Goal: Find specific page/section: Find specific page/section

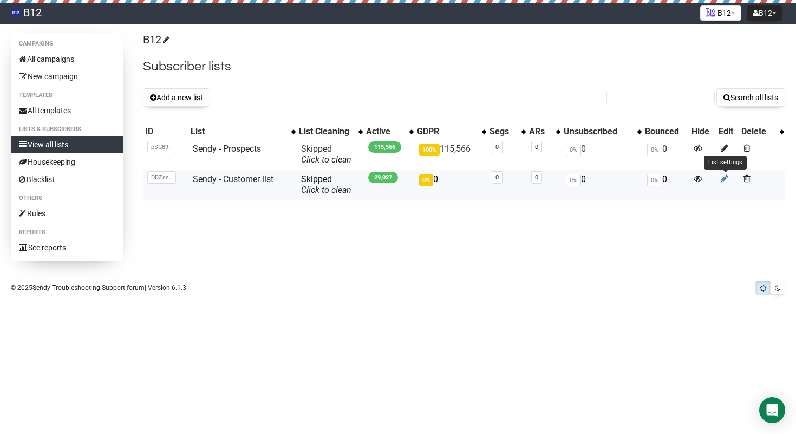
click at [721, 181] on icon at bounding box center [725, 178] width 8 height 9
click at [252, 178] on link "Sendy - Customer list" at bounding box center [233, 179] width 81 height 10
click at [465, 275] on div "Campaigns All campaigns New campaign Templates All templates Lists & subscriber…" at bounding box center [398, 165] width 796 height 266
click at [424, 149] on span "100%" at bounding box center [429, 149] width 21 height 11
click at [411, 63] on h2 "Subscriber lists" at bounding box center [464, 66] width 642 height 19
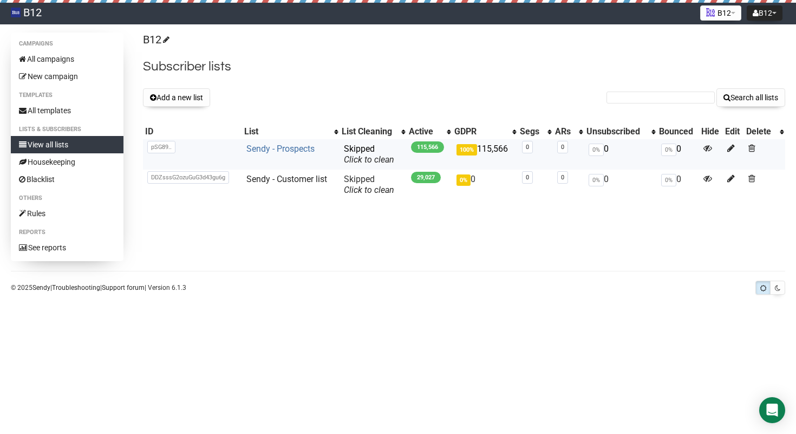
click at [263, 148] on link "Sendy - Prospects" at bounding box center [280, 149] width 68 height 10
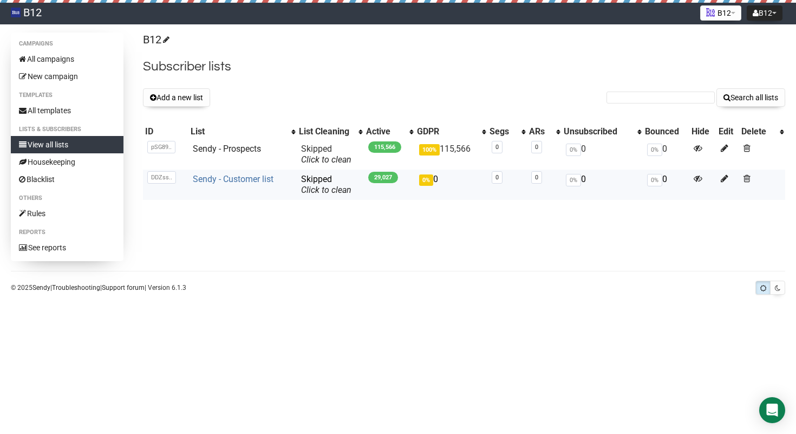
click at [214, 177] on link "Sendy - Customer list" at bounding box center [233, 179] width 81 height 10
click at [227, 178] on link "Sendy - Customer list" at bounding box center [233, 179] width 81 height 10
click at [249, 177] on link "Sendy - Customer list" at bounding box center [233, 179] width 81 height 10
click at [261, 184] on link "Sendy - Customer list" at bounding box center [233, 179] width 81 height 10
click at [233, 181] on link "Sendy - Customer list" at bounding box center [233, 179] width 81 height 10
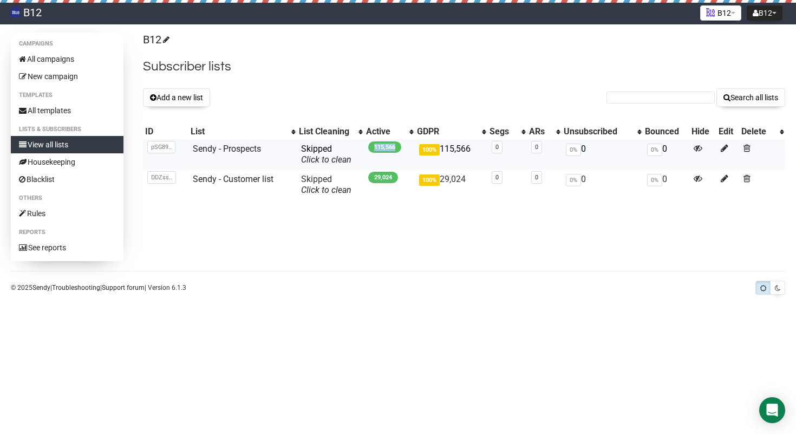
drag, startPoint x: 373, startPoint y: 145, endPoint x: 398, endPoint y: 147, distance: 25.0
click at [398, 147] on span "115,566" at bounding box center [384, 146] width 33 height 11
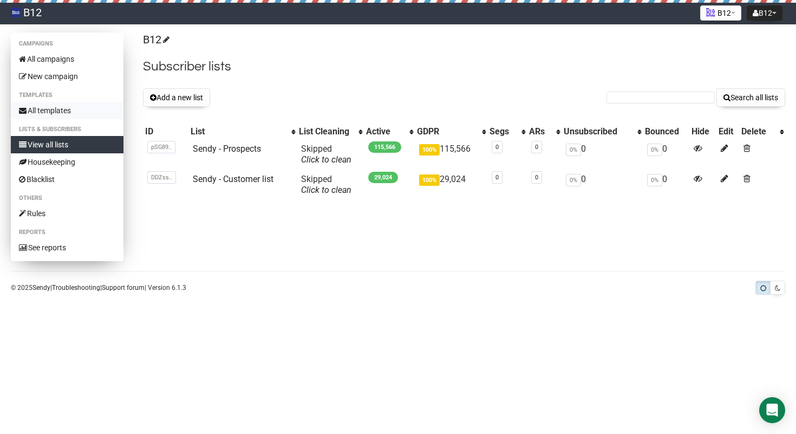
click at [60, 112] on link "All templates" at bounding box center [67, 110] width 113 height 17
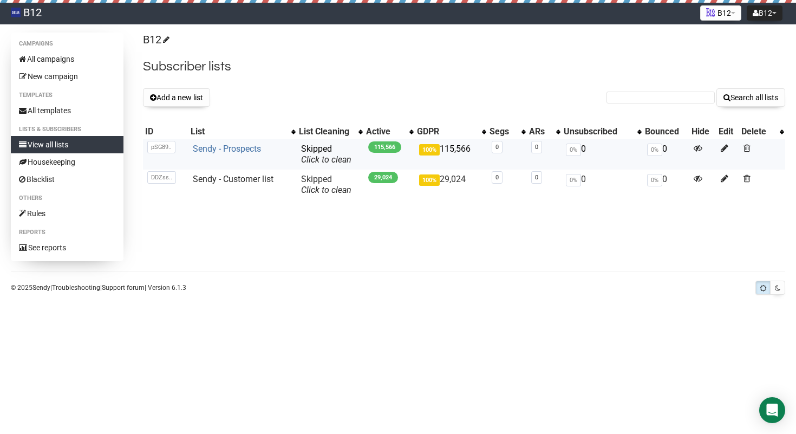
click at [227, 151] on link "Sendy - Prospects" at bounding box center [227, 149] width 68 height 10
click at [216, 147] on link "Sendy - Prospects" at bounding box center [227, 149] width 68 height 10
click at [763, 17] on button "B12" at bounding box center [765, 12] width 36 height 15
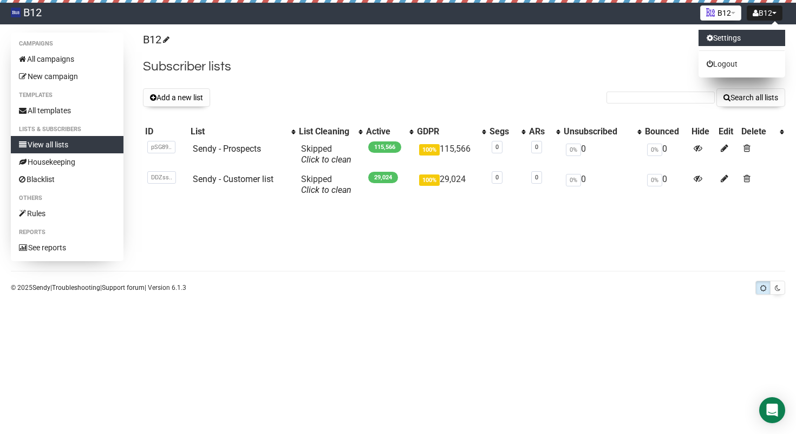
click at [733, 40] on link "Settings" at bounding box center [742, 38] width 87 height 16
